Goal: Information Seeking & Learning: Stay updated

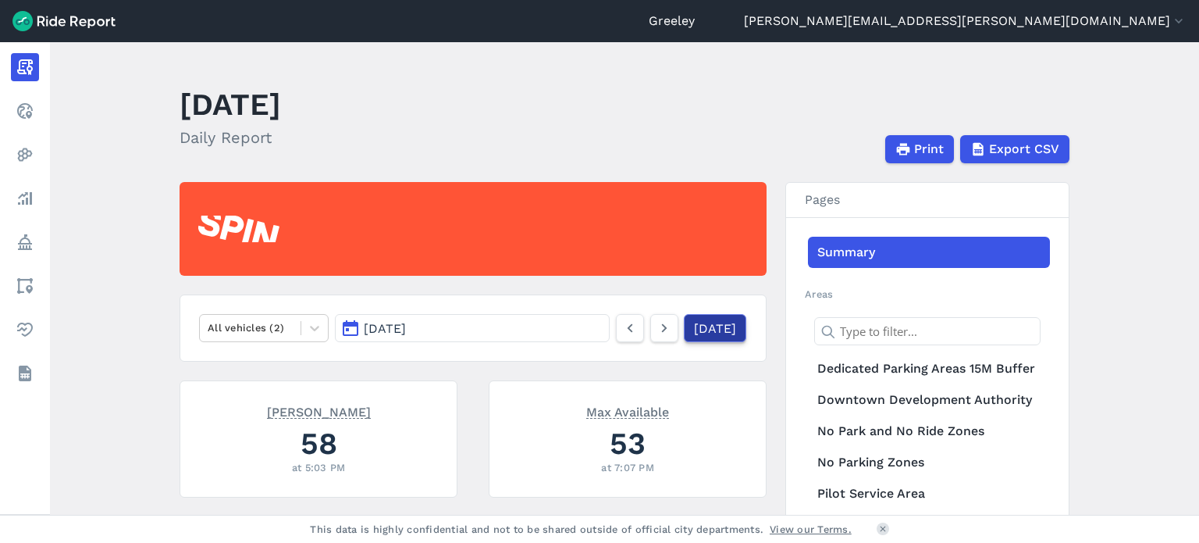
click at [728, 323] on link "[DATE]" at bounding box center [715, 328] width 62 height 28
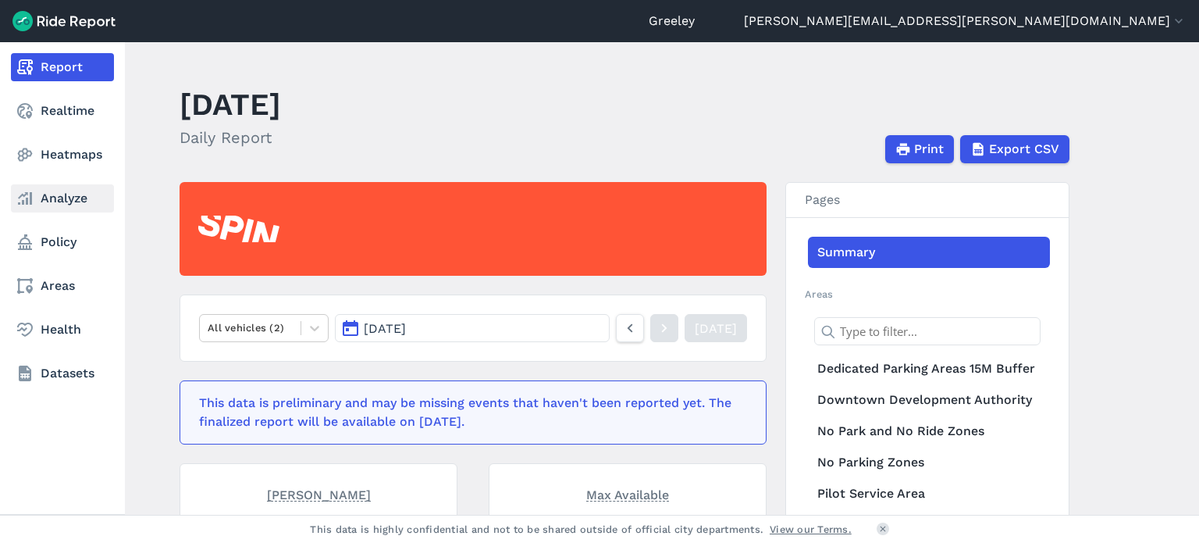
click at [50, 205] on link "Analyze" at bounding box center [62, 198] width 103 height 28
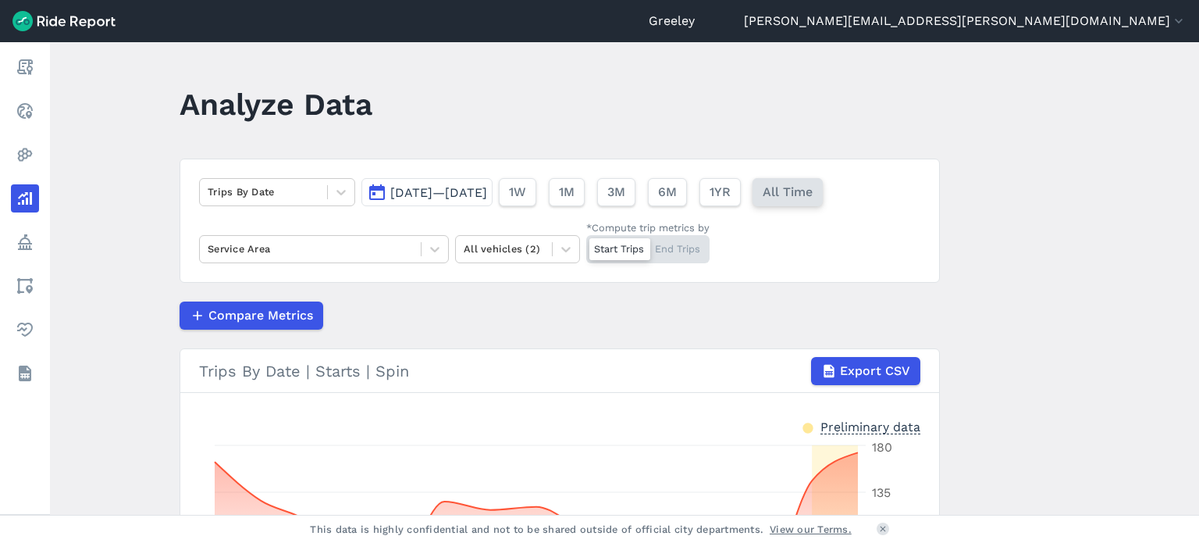
click at [823, 201] on button "All Time" at bounding box center [788, 192] width 70 height 28
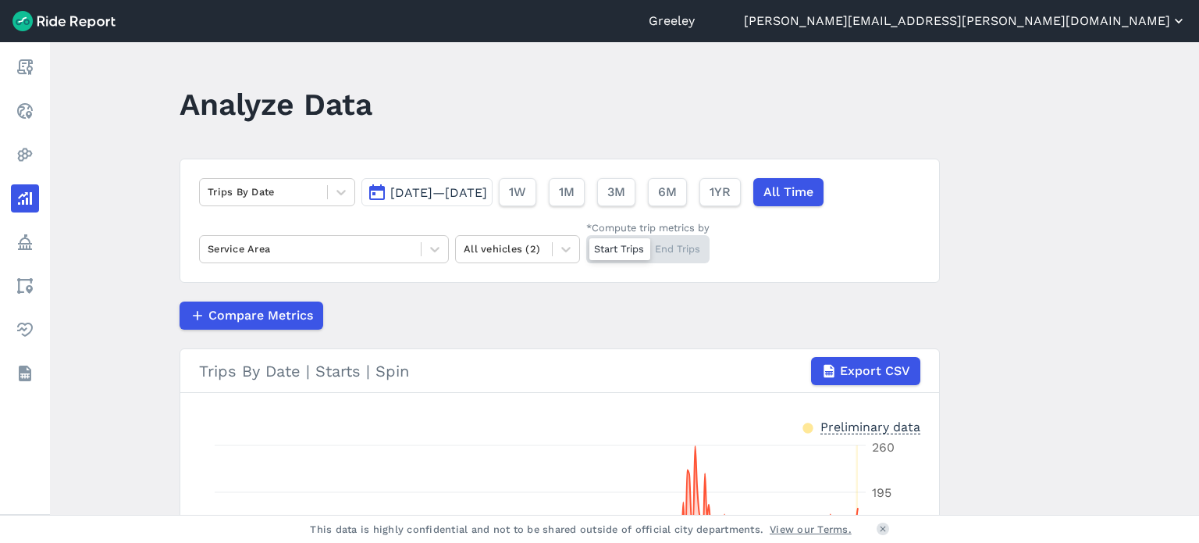
click at [1088, 17] on button "[PERSON_NAME][EMAIL_ADDRESS][PERSON_NAME][DOMAIN_NAME]" at bounding box center [965, 21] width 443 height 19
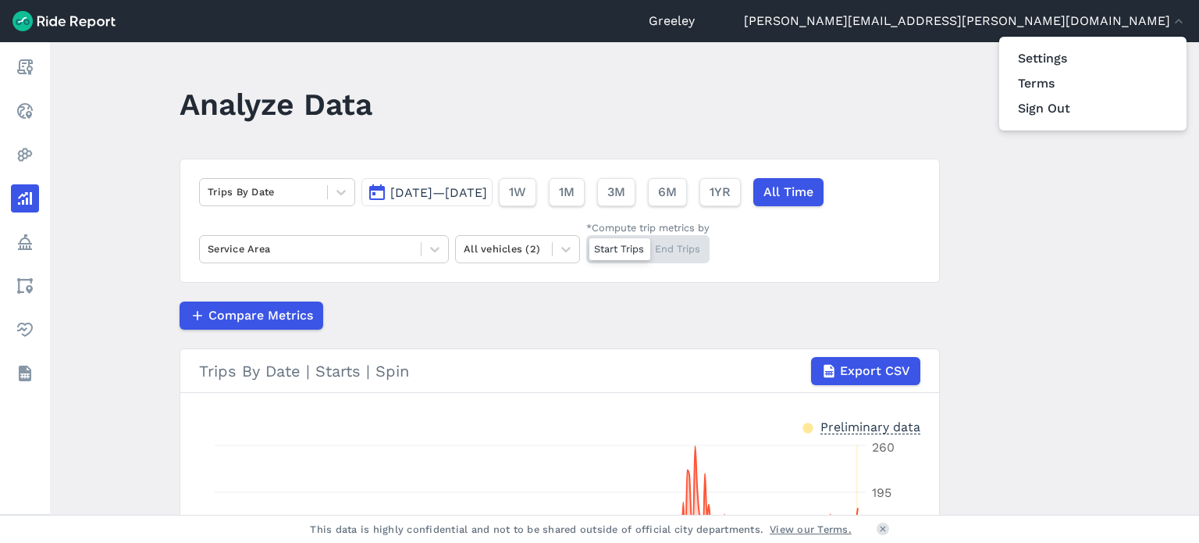
click at [23, 72] on div at bounding box center [599, 271] width 1199 height 543
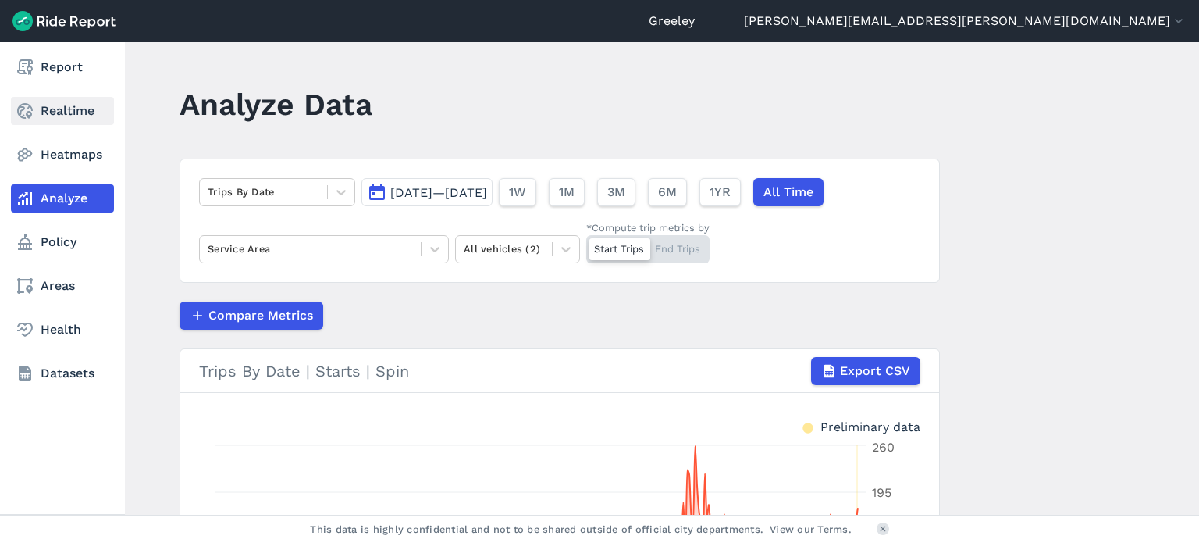
click at [34, 117] on link "Realtime" at bounding box center [62, 111] width 103 height 28
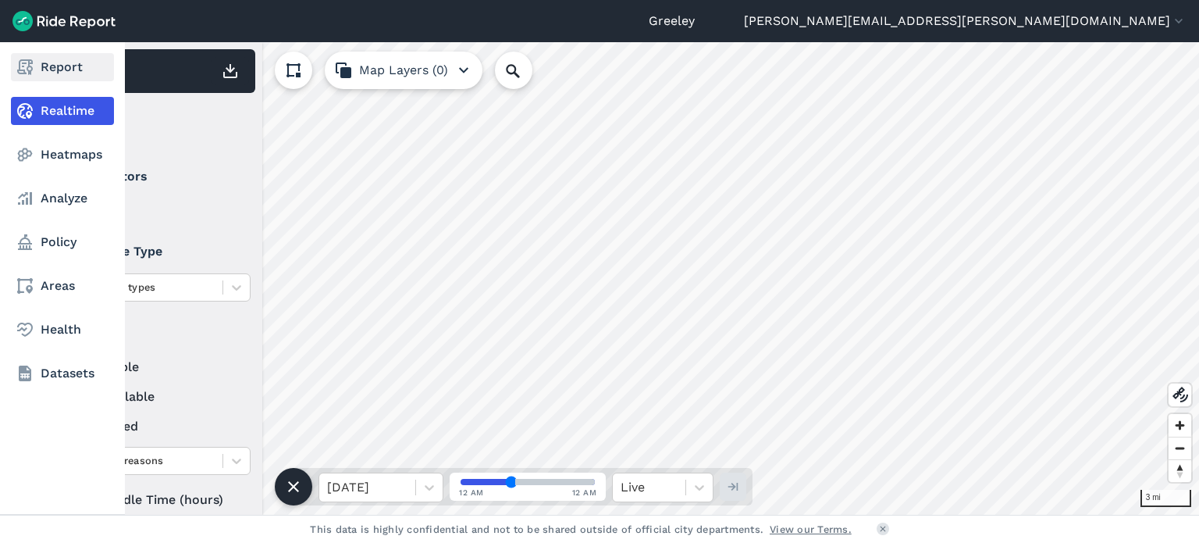
click at [34, 65] on link "Report" at bounding box center [62, 67] width 103 height 28
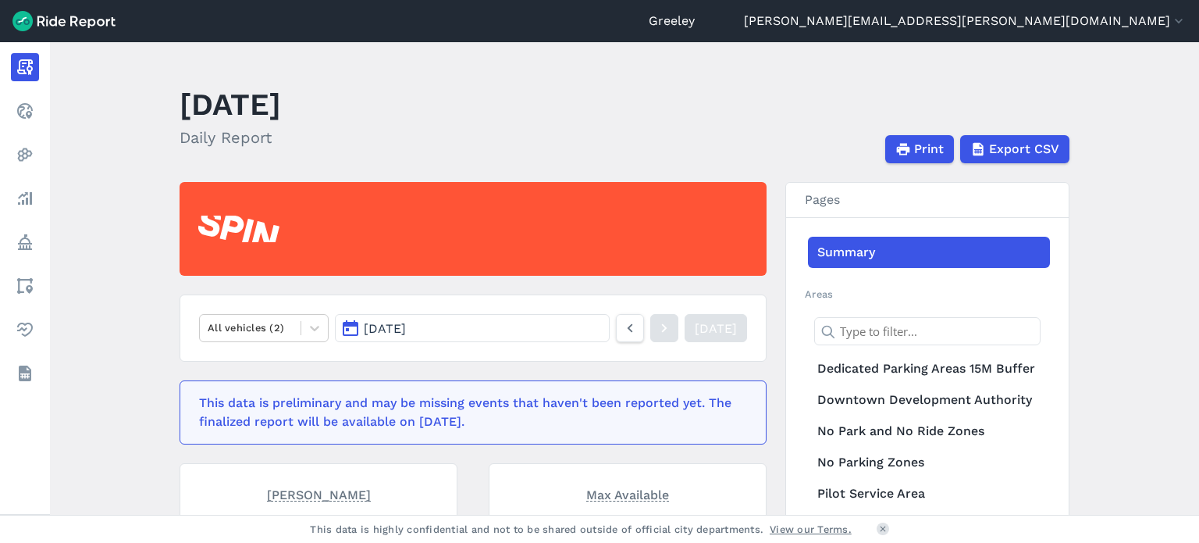
click at [695, 23] on link "Greeley" at bounding box center [672, 21] width 46 height 19
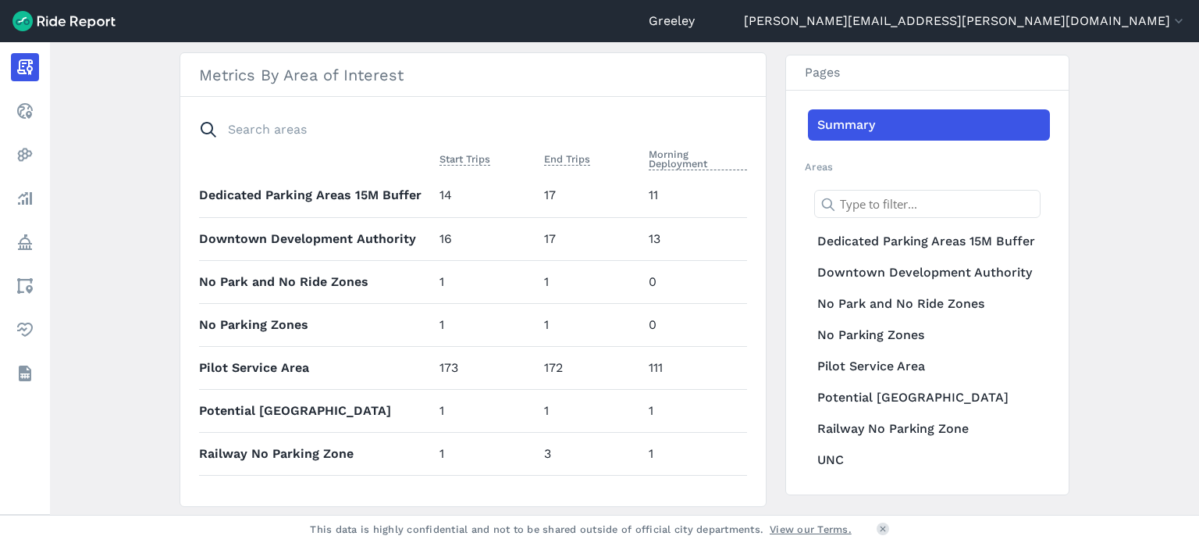
scroll to position [694, 0]
